Goal: Information Seeking & Learning: Learn about a topic

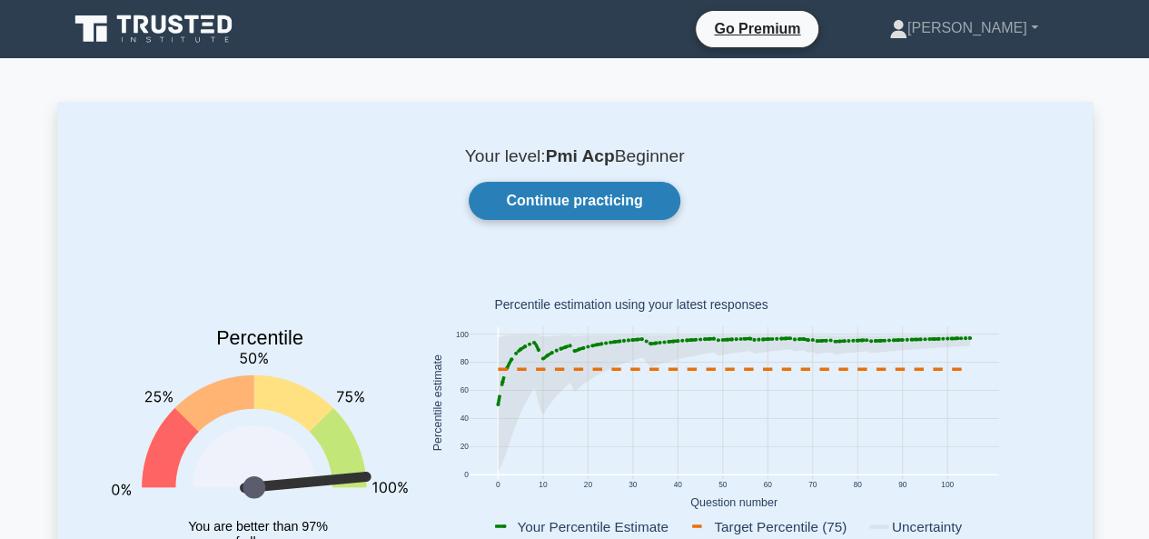
click at [596, 206] on link "Continue practicing" at bounding box center [574, 201] width 211 height 38
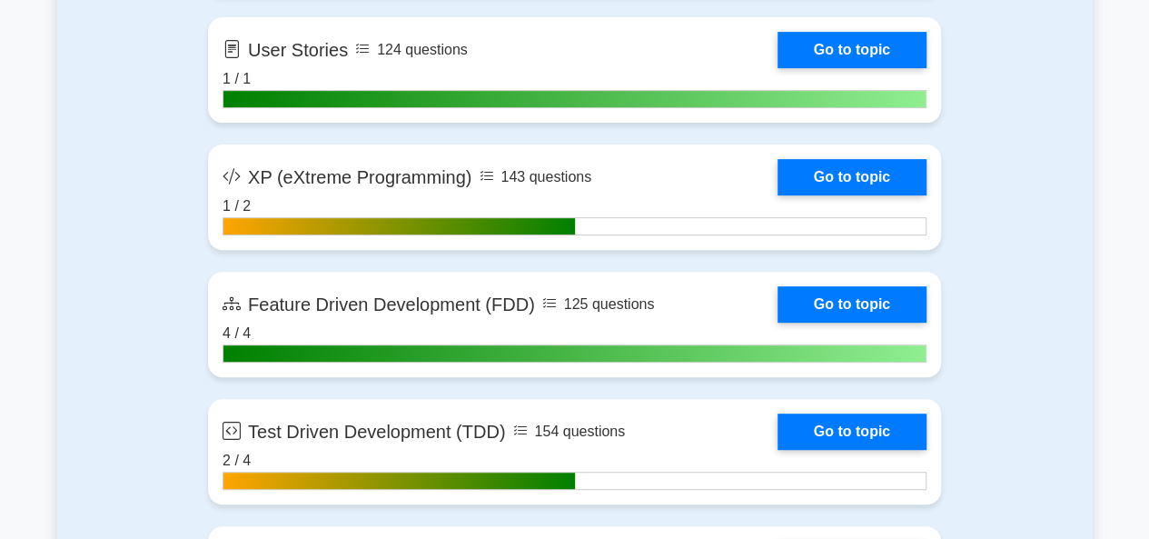
scroll to position [3723, 0]
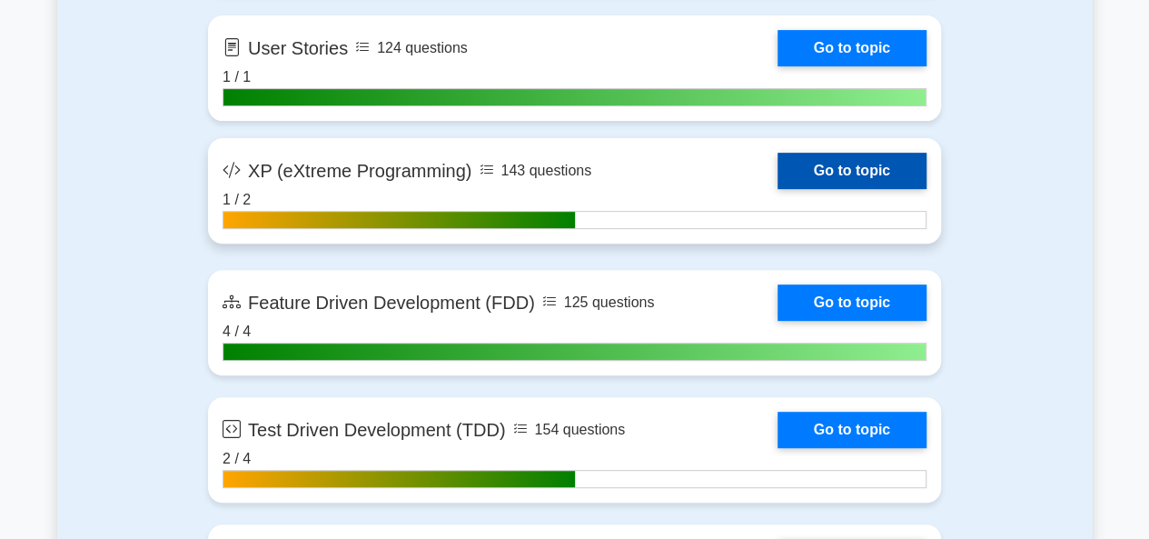
click at [841, 169] on link "Go to topic" at bounding box center [851, 171] width 149 height 36
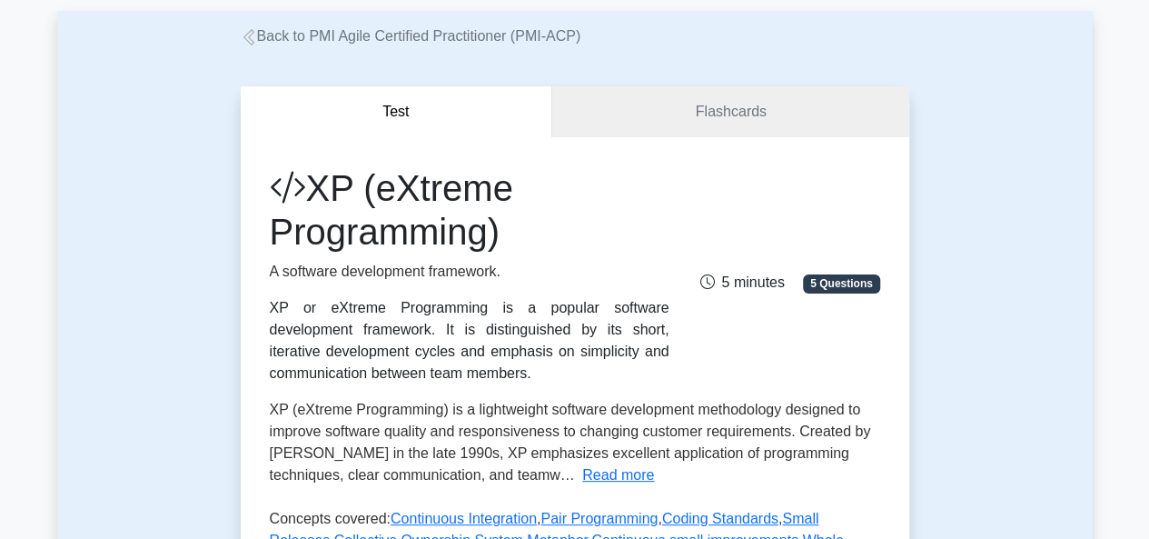
scroll to position [182, 0]
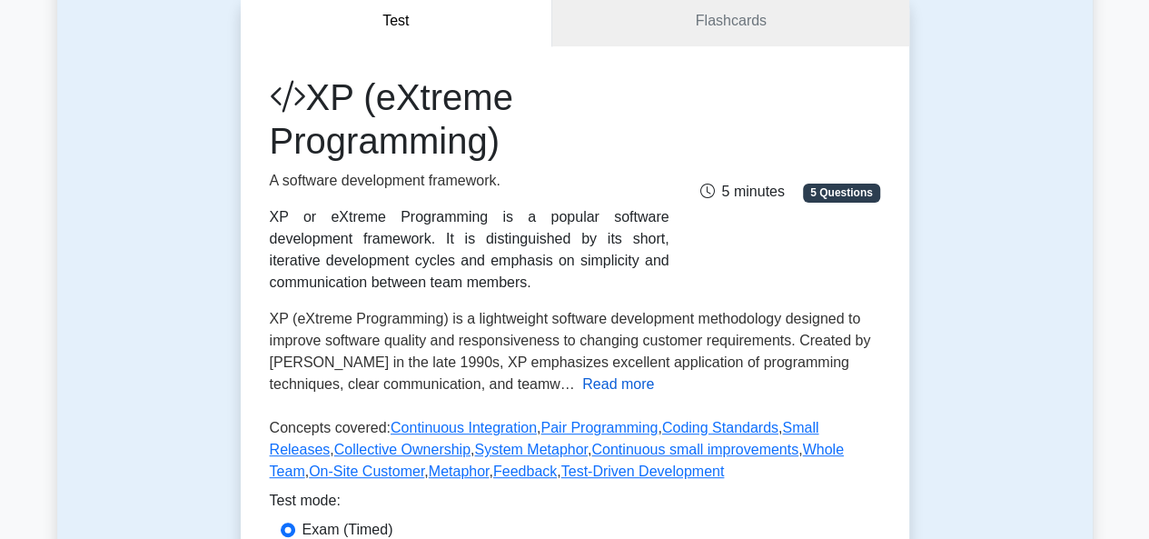
click at [582, 380] on button "Read more" at bounding box center [618, 384] width 72 height 22
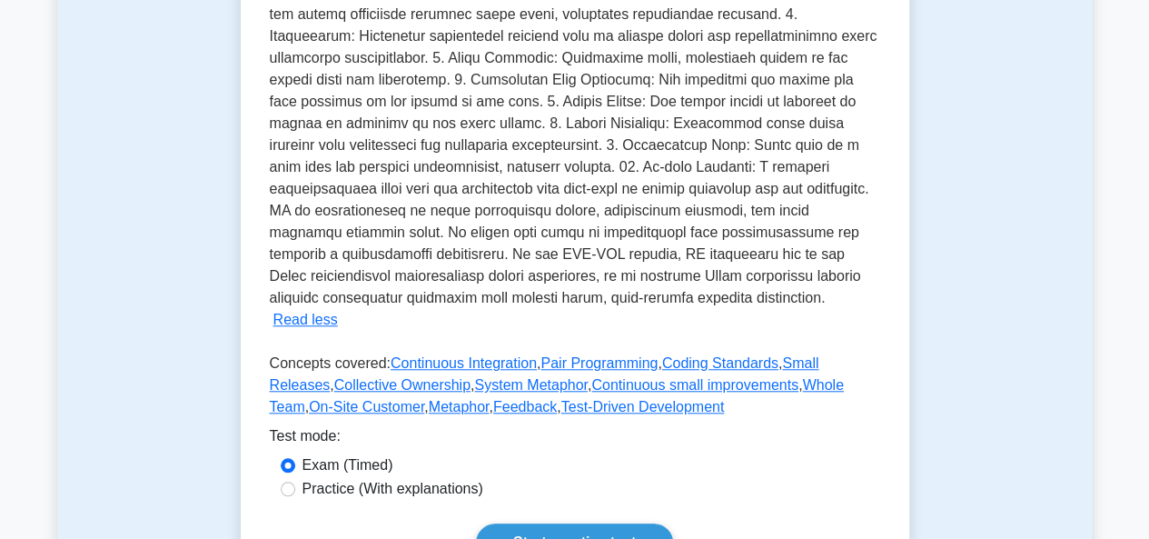
scroll to position [727, 0]
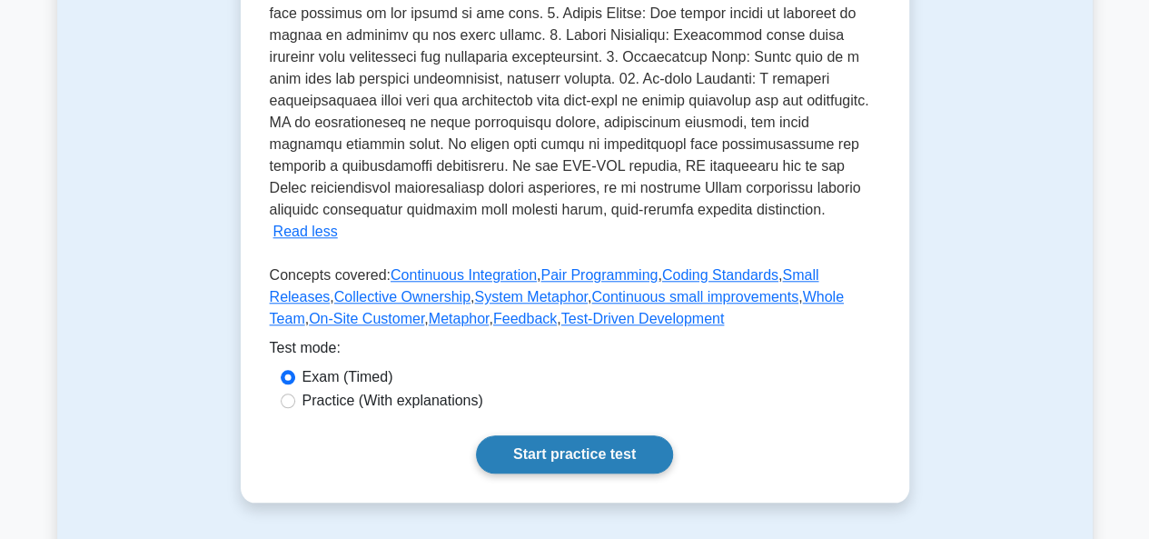
click at [518, 435] on link "Start practice test" at bounding box center [574, 454] width 197 height 38
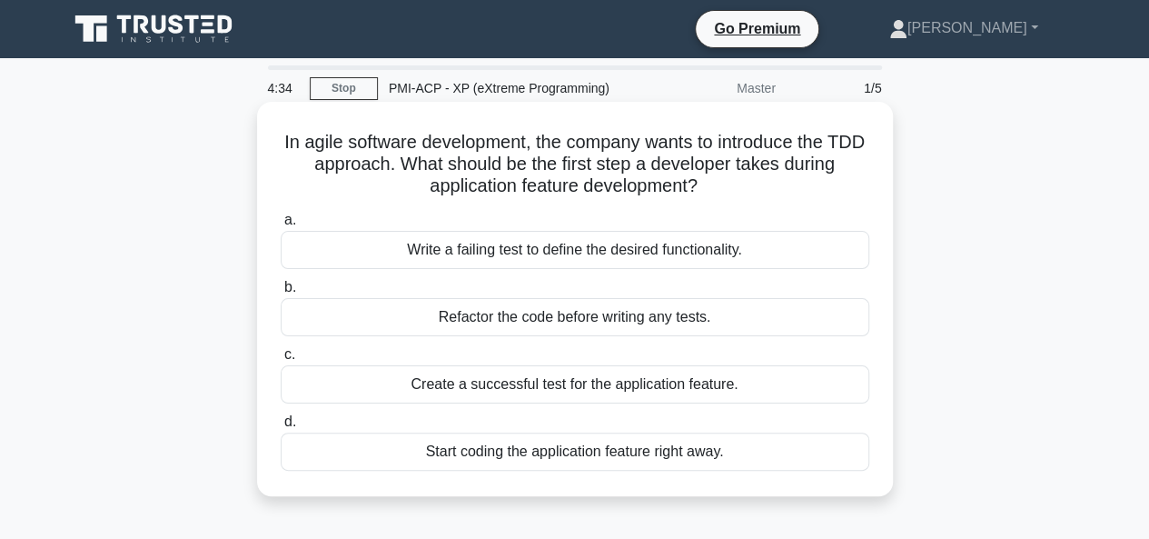
click at [545, 384] on div "Create a successful test for the application feature." at bounding box center [575, 384] width 588 height 38
click at [281, 361] on input "c. Create a successful test for the application feature." at bounding box center [281, 355] width 0 height 12
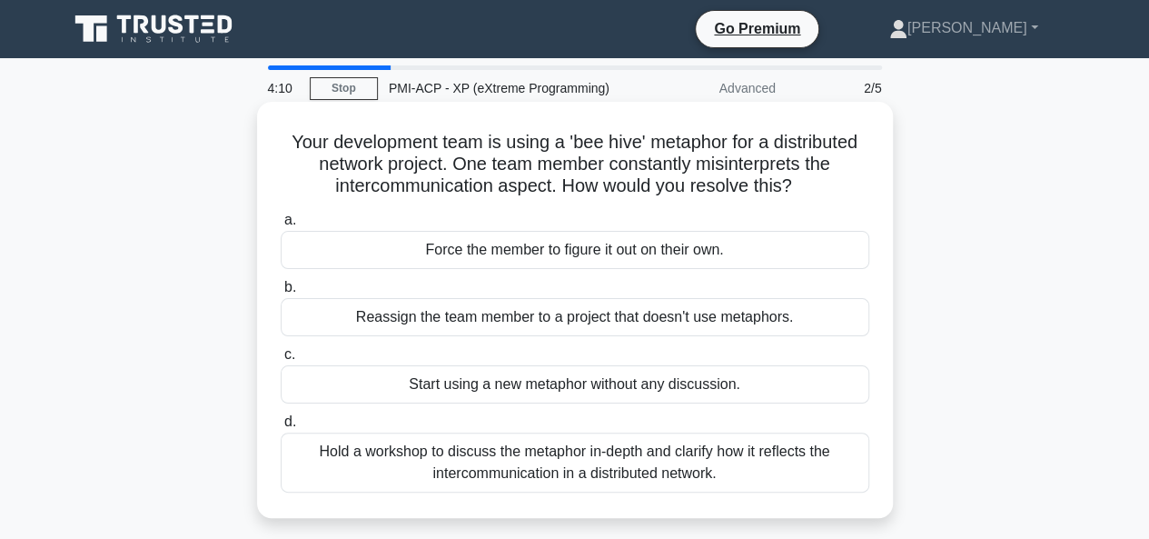
click at [567, 466] on div "Hold a workshop to discuss the metaphor in-depth and clarify how it reflects th…" at bounding box center [575, 462] width 588 height 60
click at [281, 428] on input "d. Hold a workshop to discuss the metaphor in-depth and clarify how it reflects…" at bounding box center [281, 422] width 0 height 12
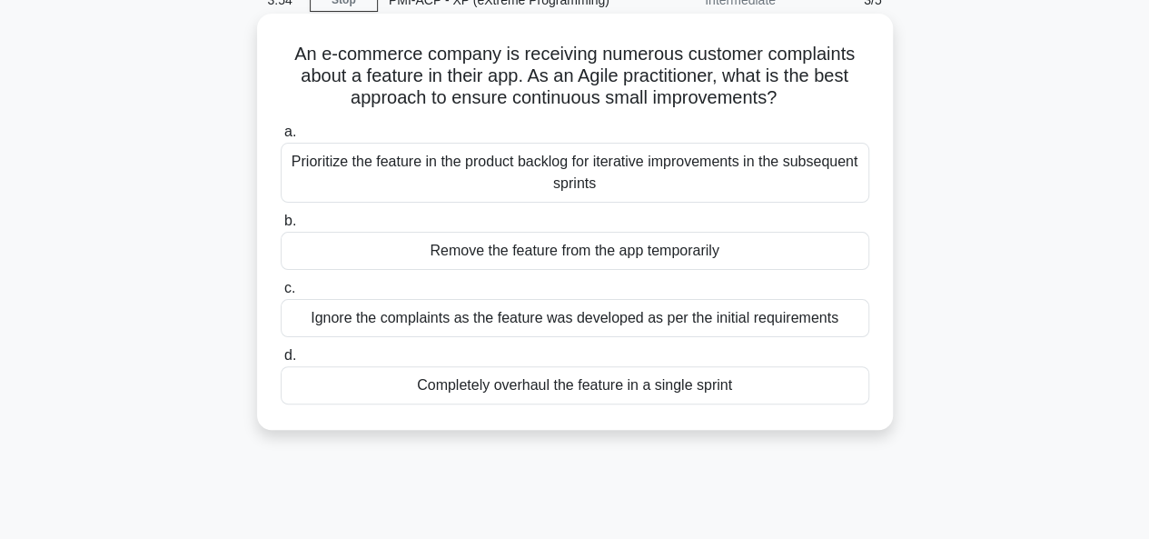
scroll to position [91, 0]
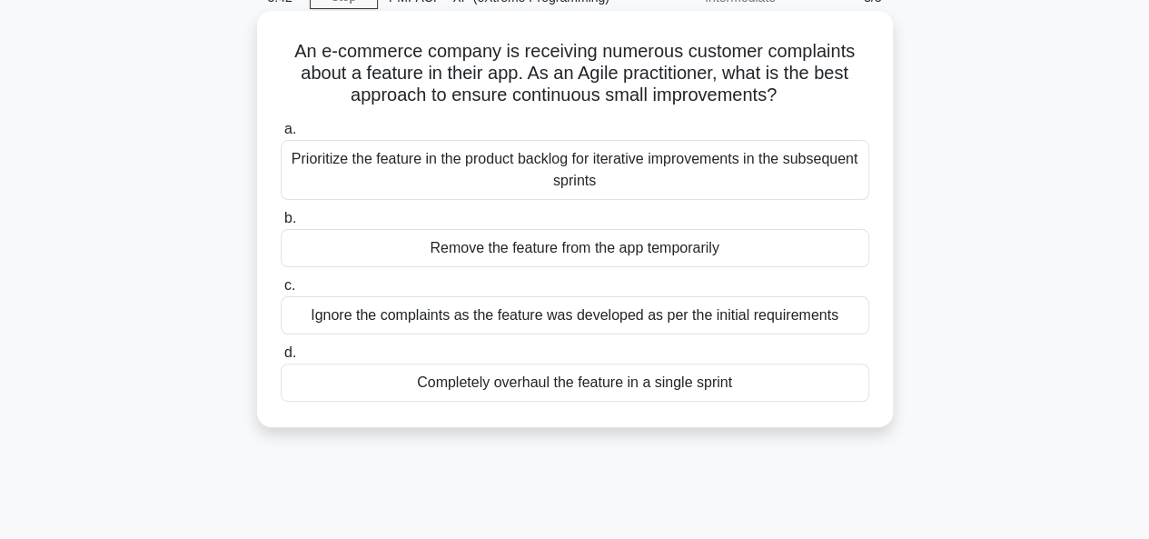
click at [491, 168] on div "Prioritize the feature in the product backlog for iterative improvements in the…" at bounding box center [575, 170] width 588 height 60
click at [281, 135] on input "a. Prioritize the feature in the product backlog for iterative improvements in …" at bounding box center [281, 130] width 0 height 12
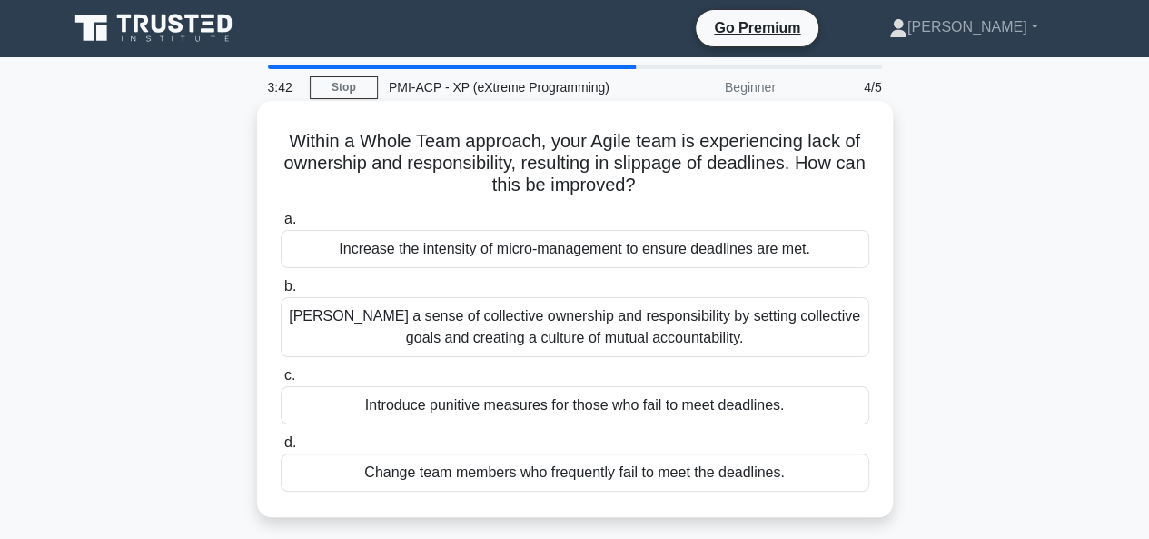
scroll to position [0, 0]
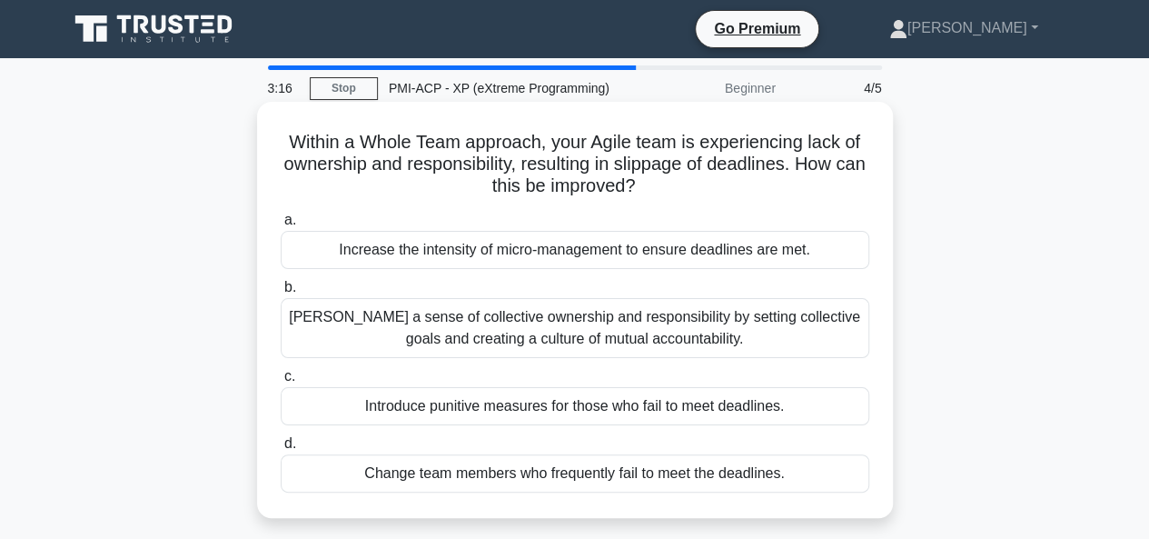
click at [467, 325] on div "Foster a sense of collective ownership and responsibility by setting collective…" at bounding box center [575, 328] width 588 height 60
click at [281, 293] on input "b. Foster a sense of collective ownership and responsibility by setting collect…" at bounding box center [281, 288] width 0 height 12
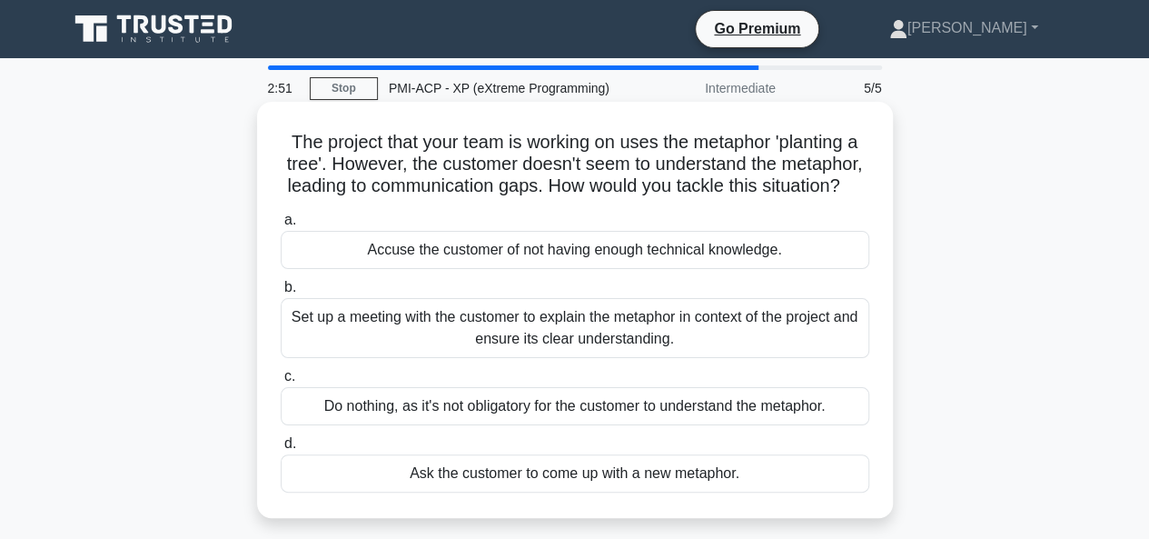
click at [411, 357] on div "Set up a meeting with the customer to explain the metaphor in context of the pr…" at bounding box center [575, 328] width 588 height 60
click at [281, 293] on input "b. Set up a meeting with the customer to explain the metaphor in context of the…" at bounding box center [281, 288] width 0 height 12
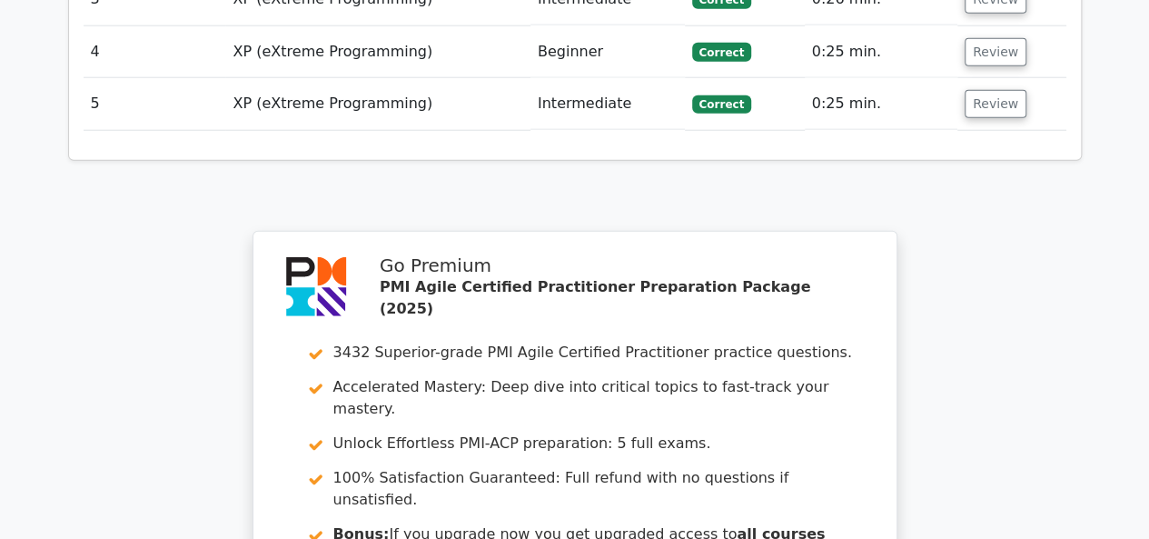
scroll to position [2699, 0]
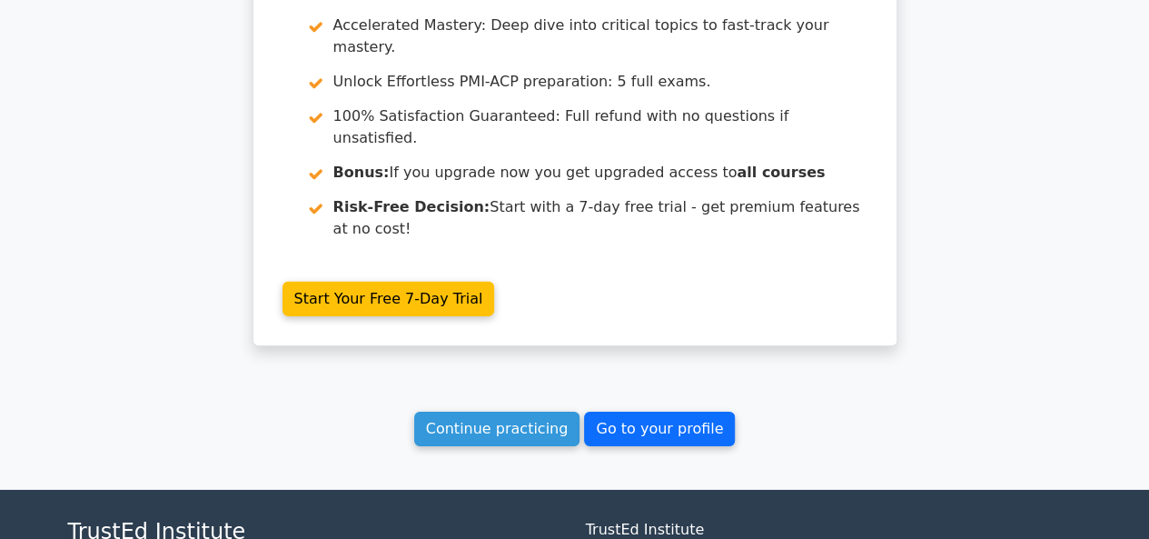
click at [639, 411] on link "Go to your profile" at bounding box center [659, 428] width 151 height 35
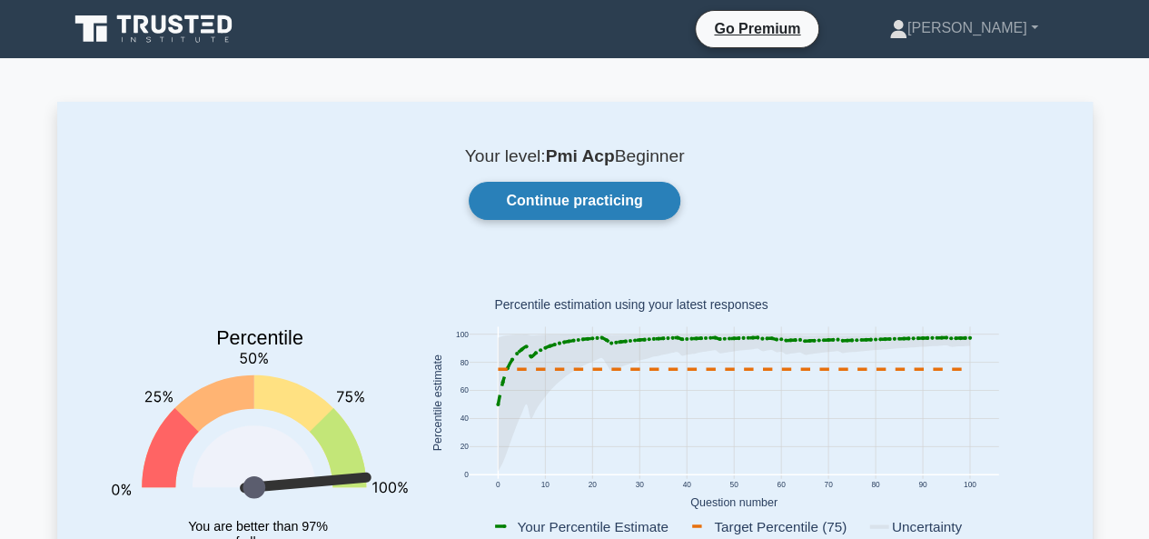
click at [603, 206] on link "Continue practicing" at bounding box center [574, 201] width 211 height 38
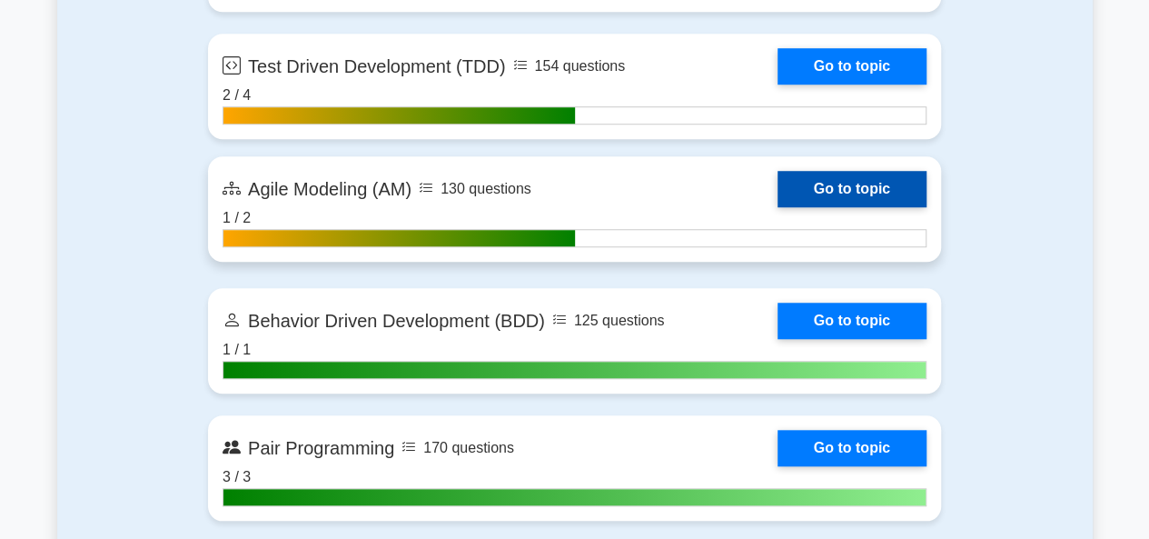
scroll to position [4087, 0]
click at [777, 207] on link "Go to topic" at bounding box center [851, 189] width 149 height 36
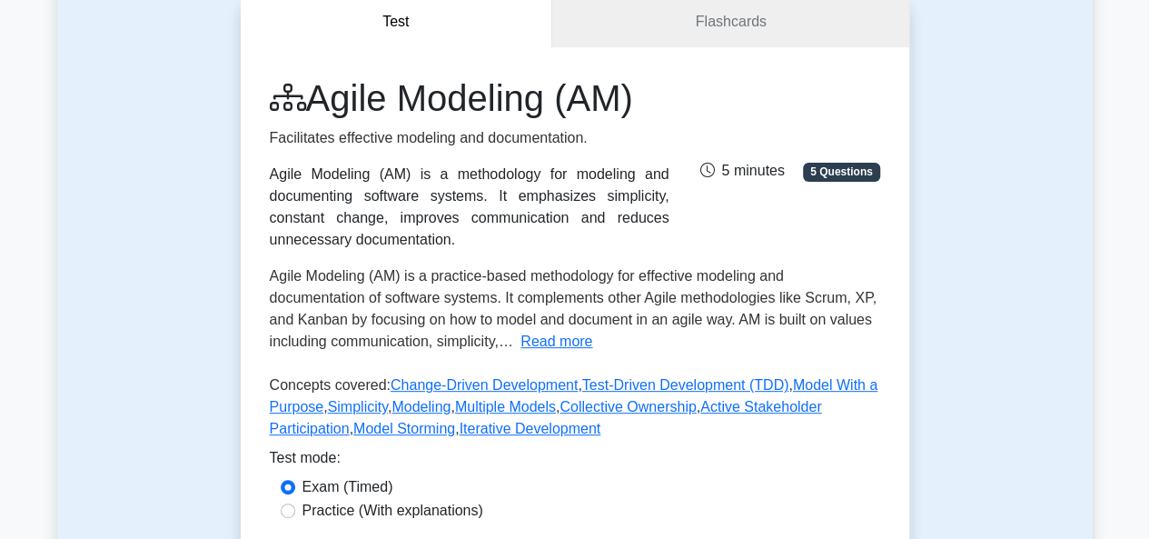
scroll to position [182, 0]
click at [545, 342] on button "Read more" at bounding box center [556, 341] width 72 height 22
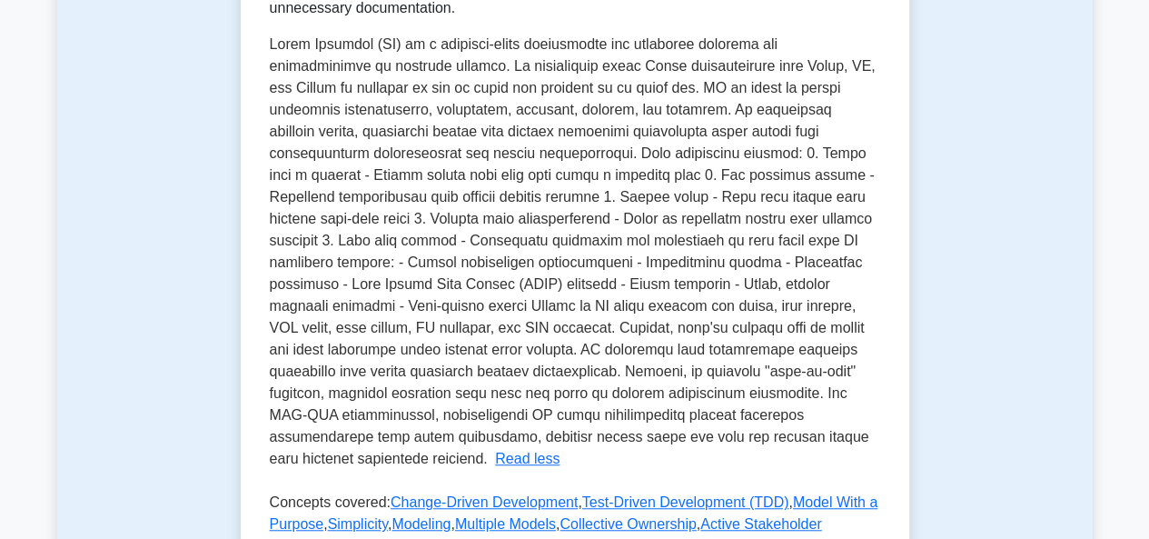
scroll to position [363, 0]
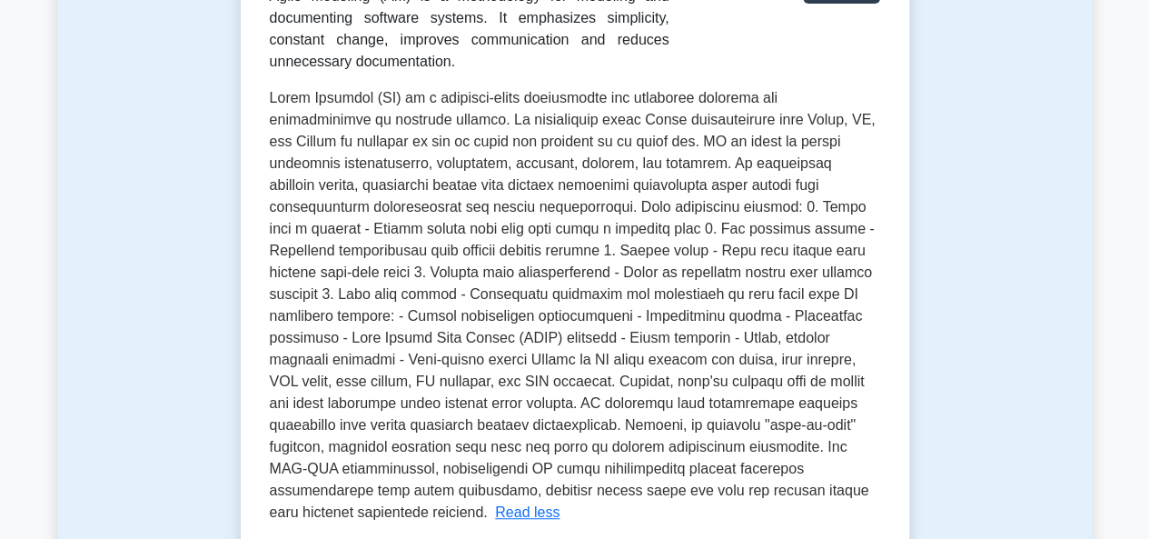
click at [171, 90] on div "Test Flashcards Agile Modeling (AM) Facilitates effective modeling and document…" at bounding box center [574, 301] width 1035 height 1052
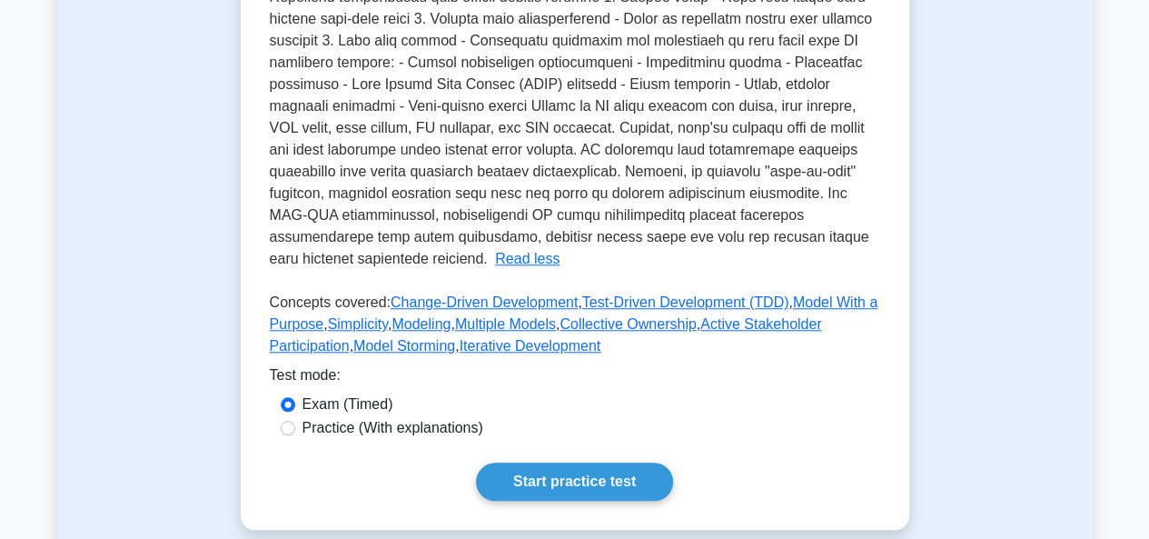
scroll to position [727, 0]
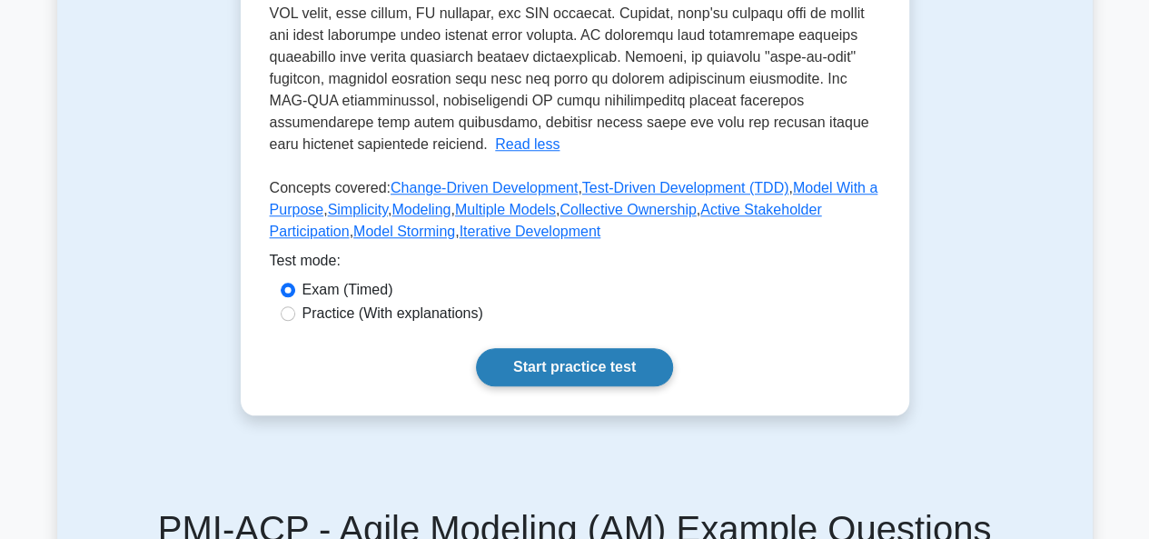
click at [572, 361] on link "Start practice test" at bounding box center [574, 367] width 197 height 38
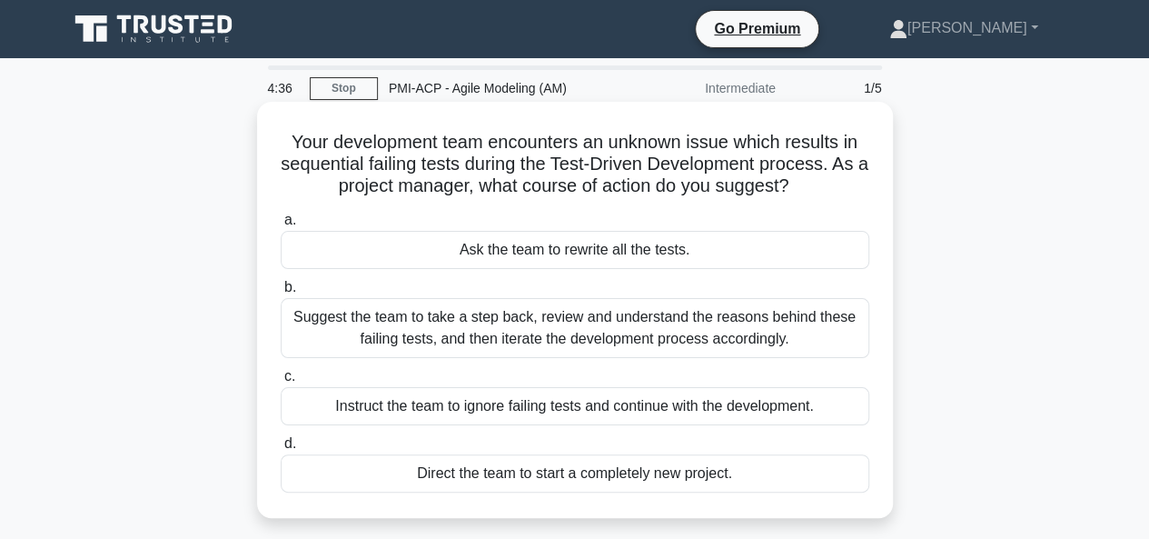
click at [587, 322] on div "Suggest the team to take a step back, review and understand the reasons behind …" at bounding box center [575, 328] width 588 height 60
click at [281, 293] on input "b. Suggest the team to take a step back, review and understand the reasons behi…" at bounding box center [281, 288] width 0 height 12
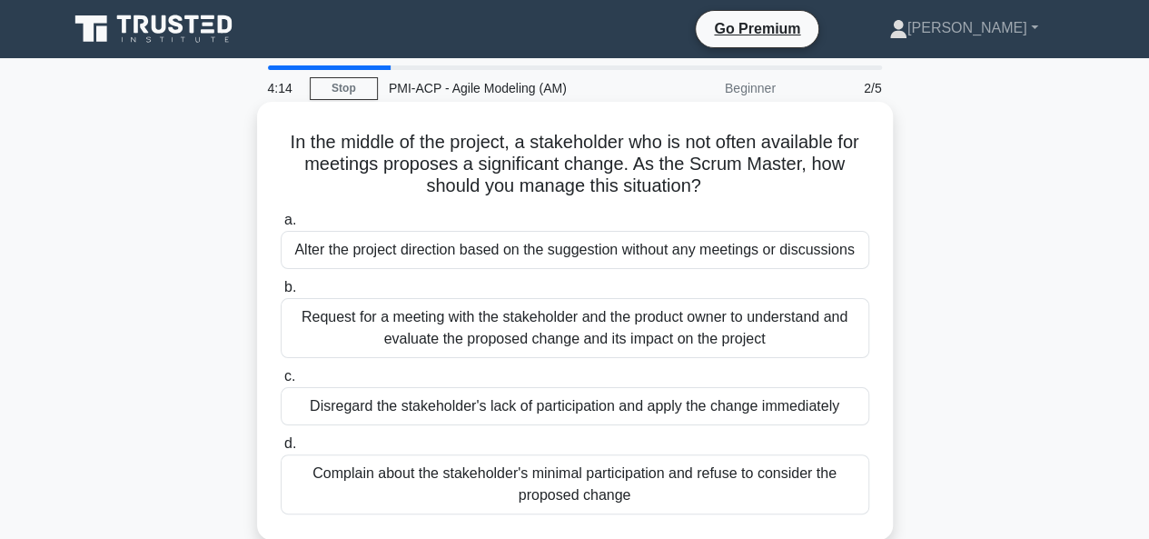
click at [487, 331] on div "Request for a meeting with the stakeholder and the product owner to understand …" at bounding box center [575, 328] width 588 height 60
click at [281, 293] on input "b. Request for a meeting with the stakeholder and the product owner to understa…" at bounding box center [281, 288] width 0 height 12
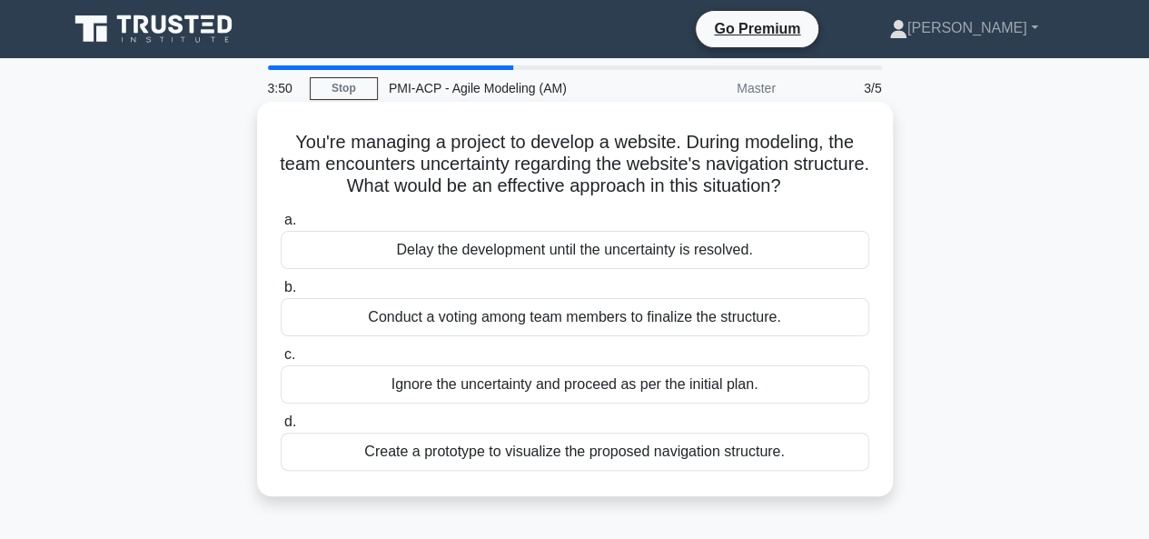
click at [481, 451] on div "Create a prototype to visualize the proposed navigation structure." at bounding box center [575, 451] width 588 height 38
click at [281, 428] on input "d. Create a prototype to visualize the proposed navigation structure." at bounding box center [281, 422] width 0 height 12
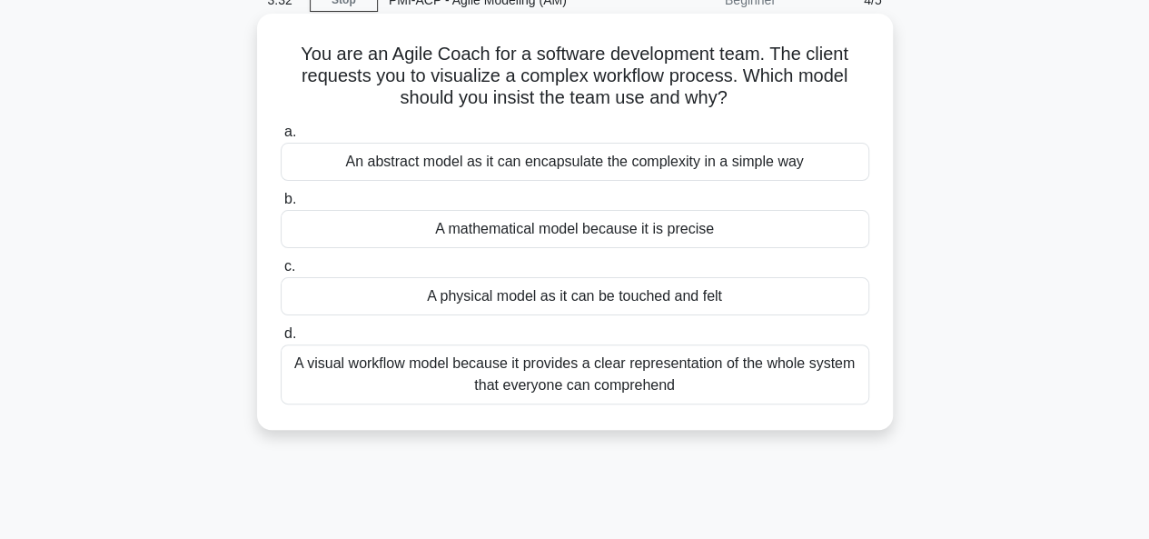
scroll to position [91, 0]
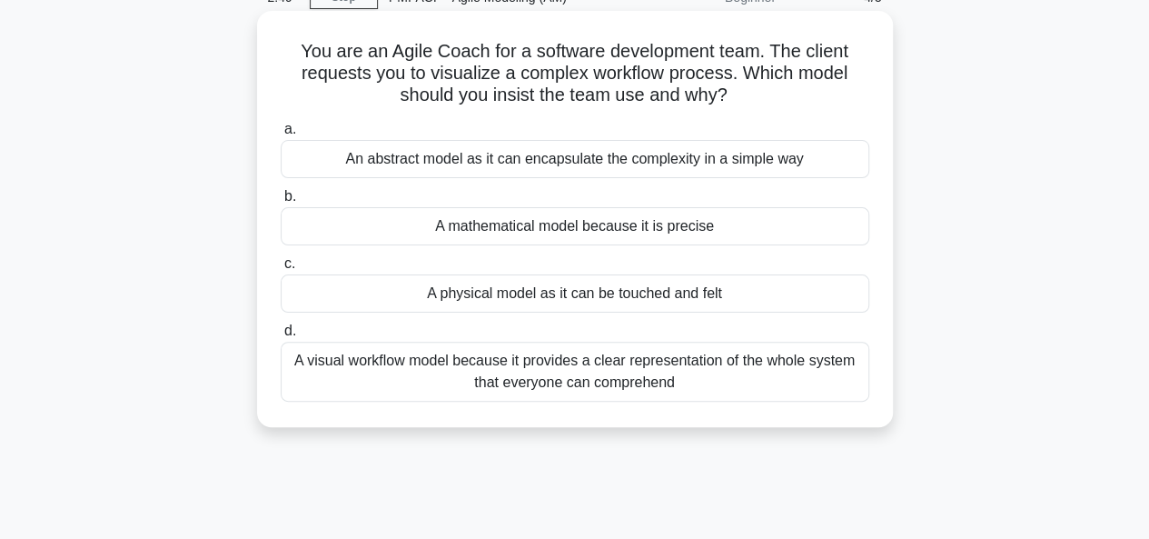
click at [551, 376] on div "A visual workflow model because it provides a clear representation of the whole…" at bounding box center [575, 371] width 588 height 60
click at [281, 337] on input "d. A visual workflow model because it provides a clear representation of the wh…" at bounding box center [281, 331] width 0 height 12
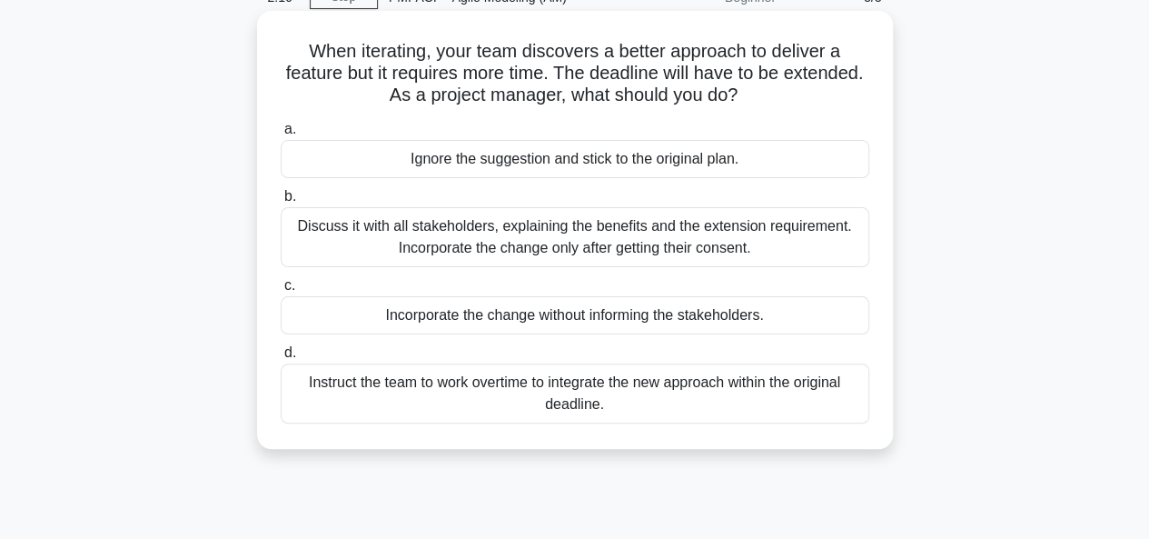
click at [489, 233] on div "Discuss it with all stakeholders, explaining the benefits and the extension req…" at bounding box center [575, 237] width 588 height 60
click at [281, 203] on input "b. Discuss it with all stakeholders, explaining the benefits and the extension …" at bounding box center [281, 197] width 0 height 12
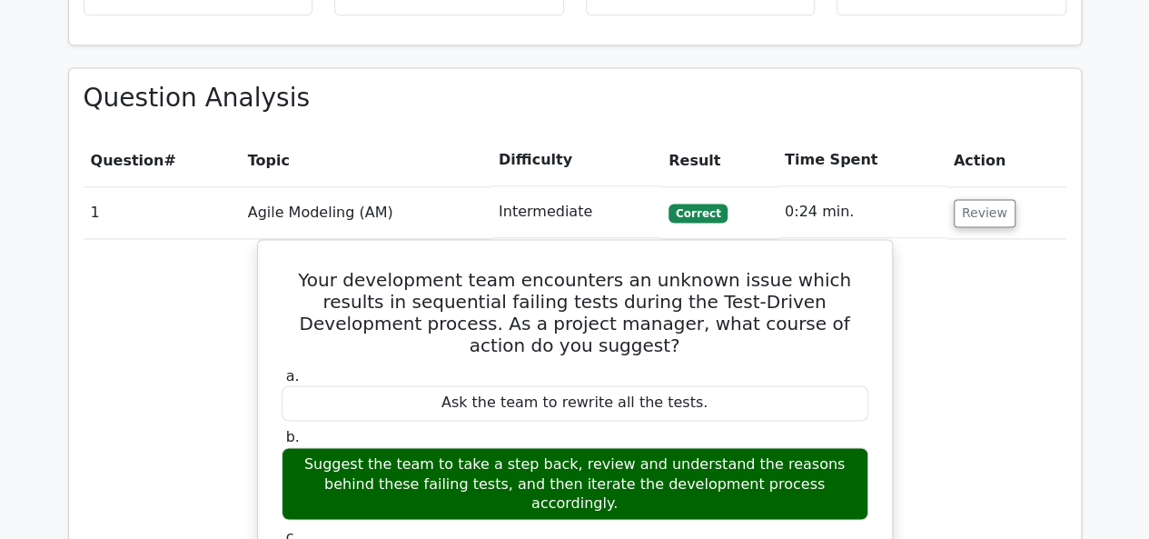
scroll to position [1271, 0]
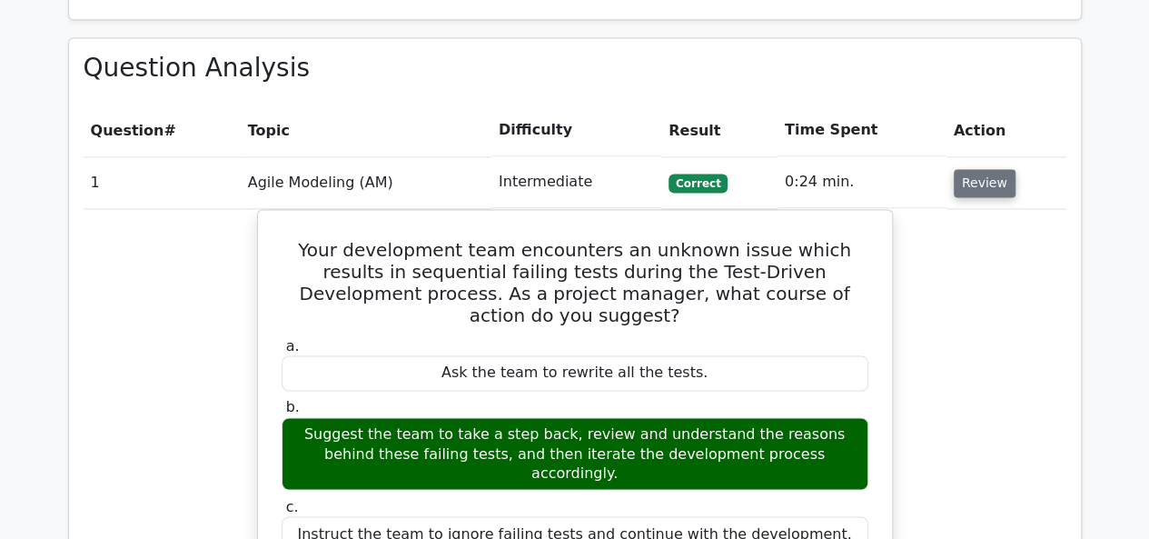
click at [979, 169] on button "Review" at bounding box center [985, 183] width 62 height 28
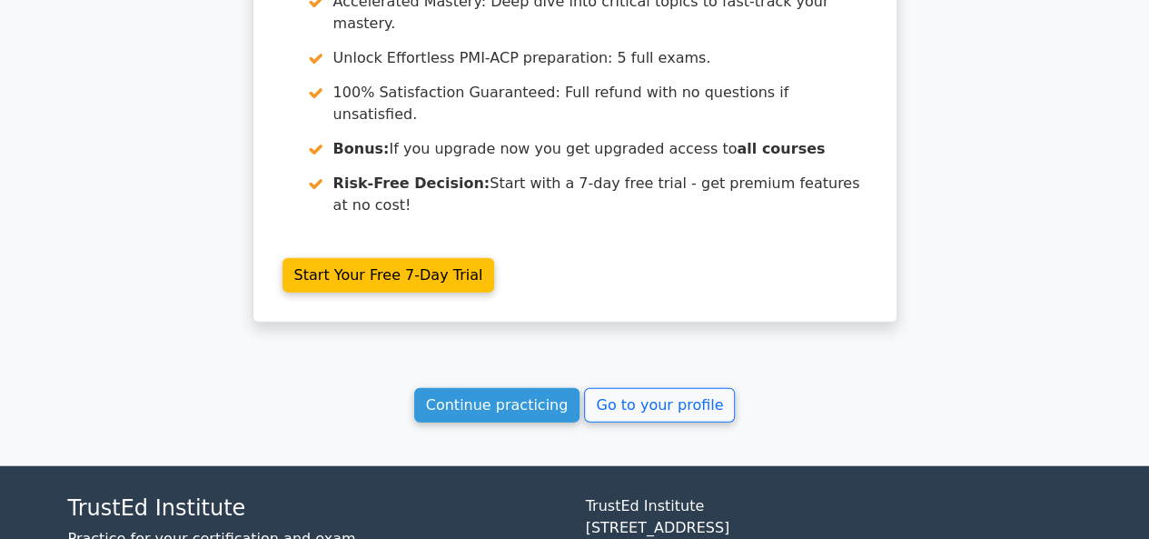
scroll to position [1946, 0]
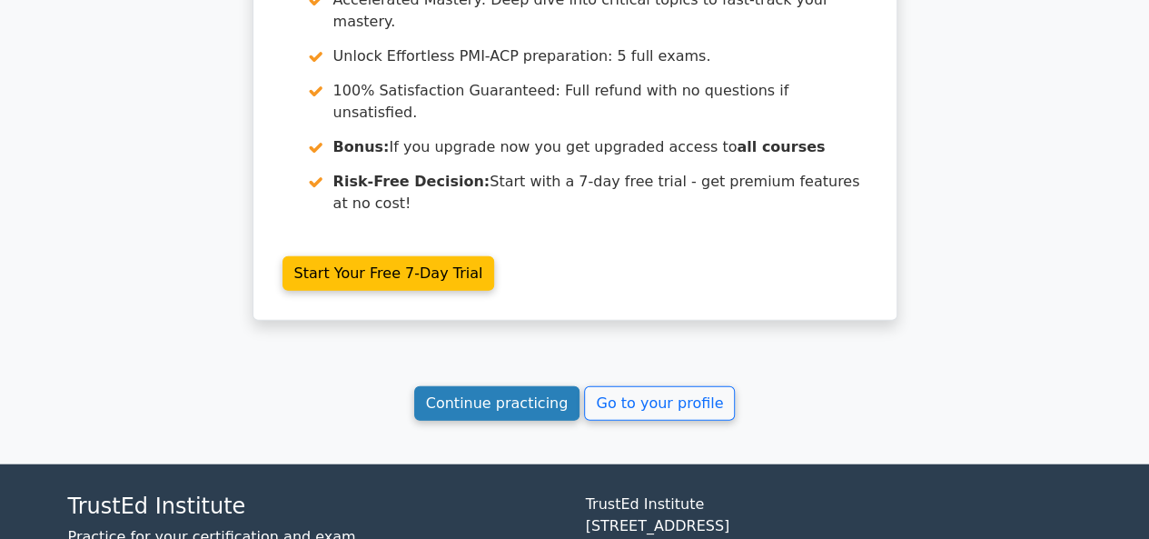
click at [500, 386] on link "Continue practicing" at bounding box center [497, 403] width 166 height 35
